Goal: Navigation & Orientation: Find specific page/section

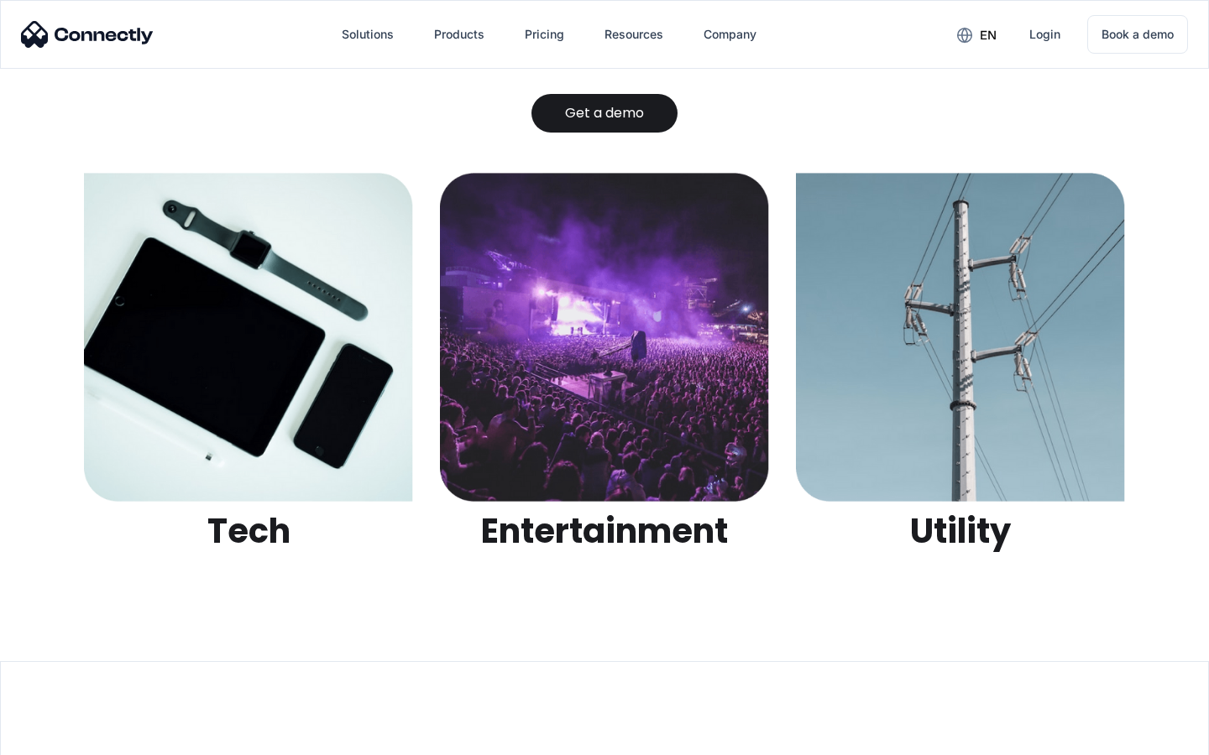
scroll to position [5296, 0]
